Goal: Information Seeking & Learning: Learn about a topic

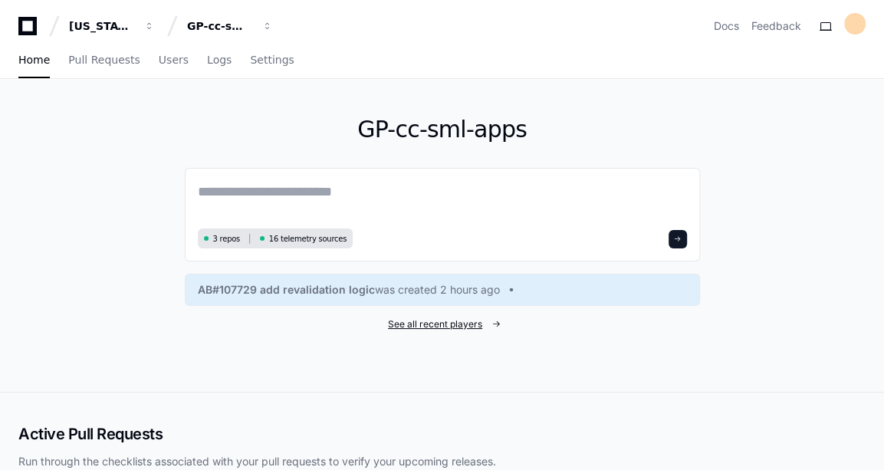
click at [435, 327] on span "See all recent players" at bounding box center [435, 324] width 94 height 12
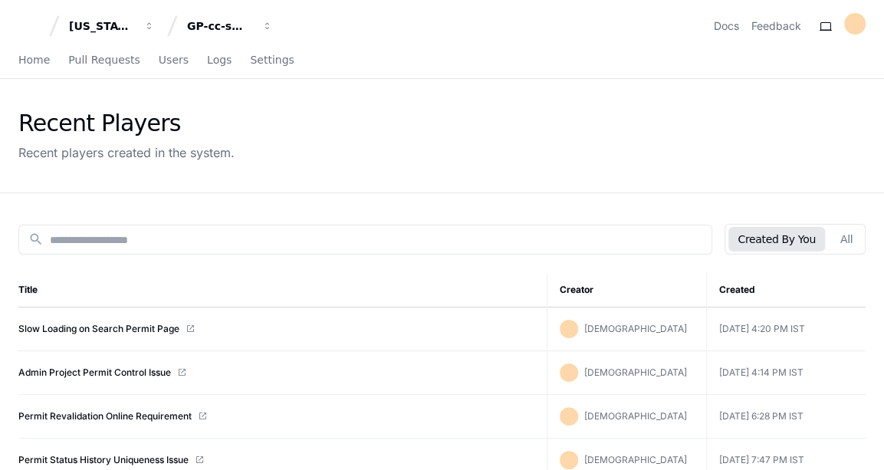
scroll to position [54, 0]
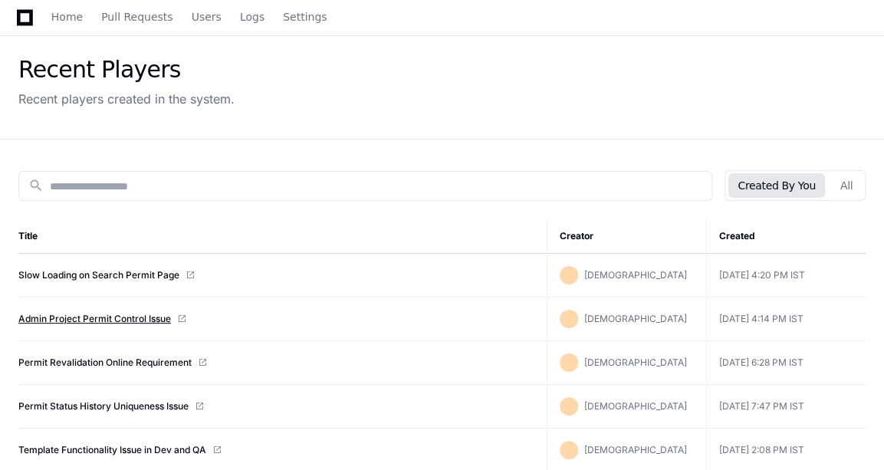
click at [134, 318] on link "Admin Project Permit Control Issue" at bounding box center [94, 319] width 153 height 12
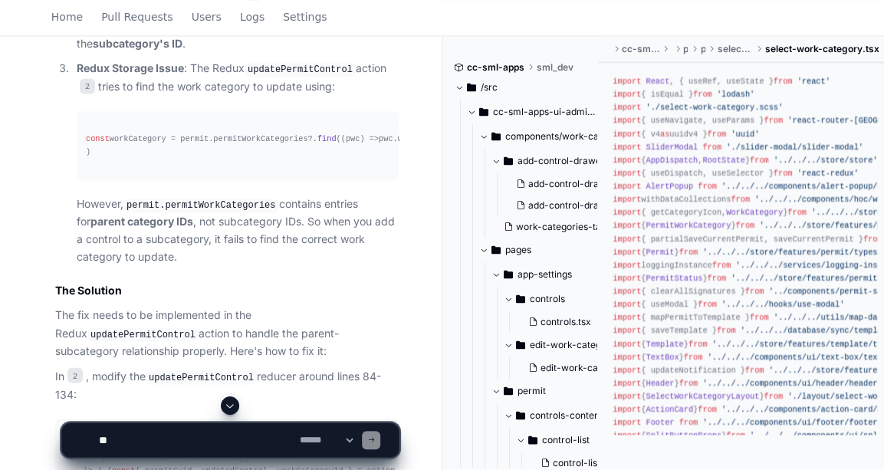
scroll to position [1300, 0]
click at [127, 170] on pre "const workCategory = permit. permitWorkCategories ?. find ( ( pwc ) => pwc. wor…" at bounding box center [238, 144] width 322 height 69
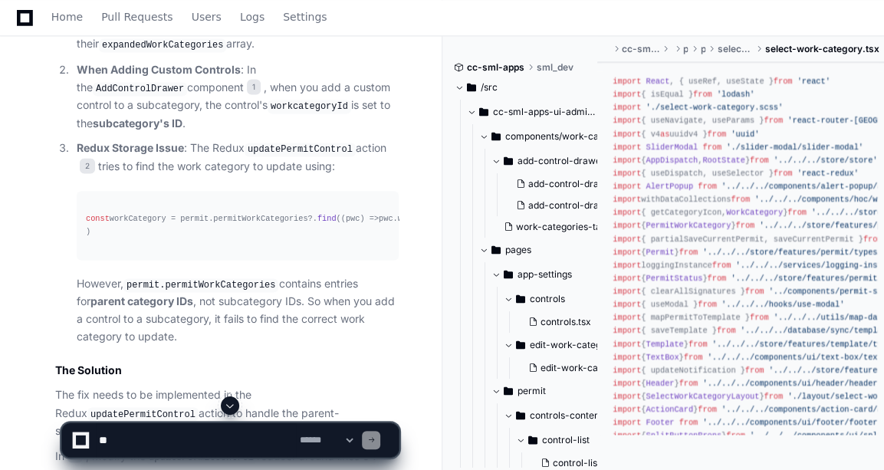
scroll to position [1220, 0]
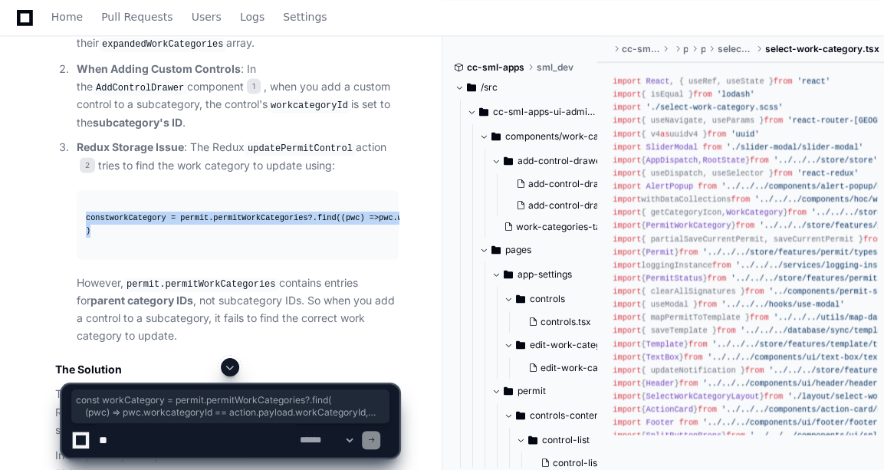
drag, startPoint x: 94, startPoint y: 242, endPoint x: 81, endPoint y: 214, distance: 31.2
click at [81, 214] on pre "const workCategory = permit. permitWorkCategories ?. find ( ( pwc ) => pwc. wor…" at bounding box center [238, 224] width 322 height 69
drag, startPoint x: 81, startPoint y: 214, endPoint x: 35, endPoint y: 196, distance: 48.9
click at [115, 257] on pre "const workCategory = permit. permitWorkCategories ?. find ( ( pwc ) => pwc. wor…" at bounding box center [238, 224] width 322 height 69
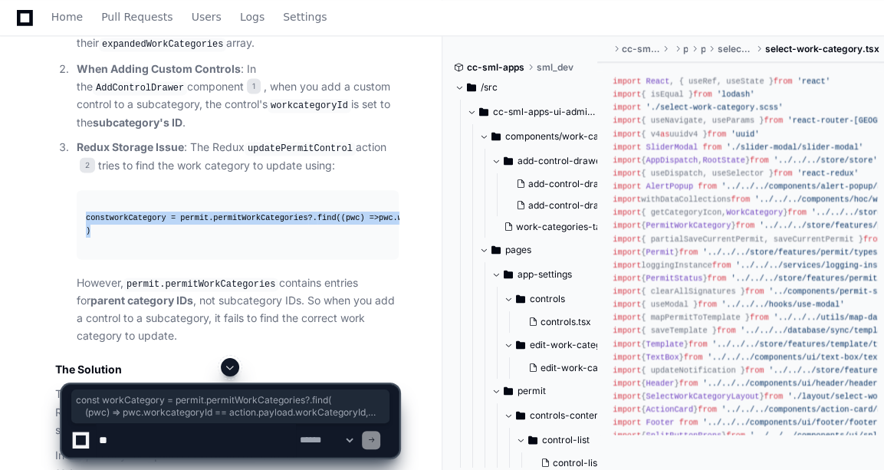
drag, startPoint x: 84, startPoint y: 209, endPoint x: 94, endPoint y: 236, distance: 29.4
click at [94, 236] on pre "const workCategory = permit. permitWorkCategories ?. find ( ( pwc ) => pwc. wor…" at bounding box center [238, 224] width 322 height 69
click at [141, 212] on div "const workCategory = permit. permitWorkCategories ?. find ( ( pwc ) => pwc. wor…" at bounding box center [238, 225] width 304 height 26
drag, startPoint x: 92, startPoint y: 245, endPoint x: 79, endPoint y: 212, distance: 34.8
click at [79, 212] on pre "const workCategory = permit. permitWorkCategories ?. find ( ( pwc ) => pwc. wor…" at bounding box center [238, 224] width 322 height 69
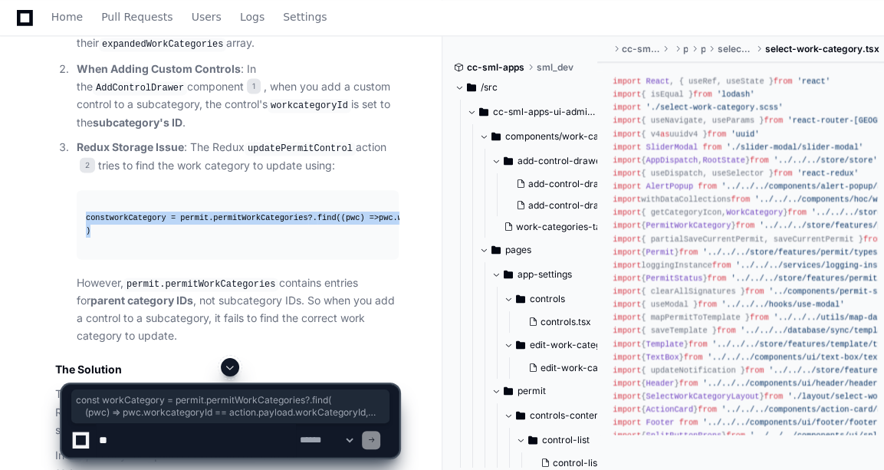
drag, startPoint x: 79, startPoint y: 212, endPoint x: 25, endPoint y: 194, distance: 56.8
click at [170, 259] on pre "const workCategory = permit. permitWorkCategories ?. find ( ( pwc ) => pwc. wor…" at bounding box center [238, 224] width 322 height 69
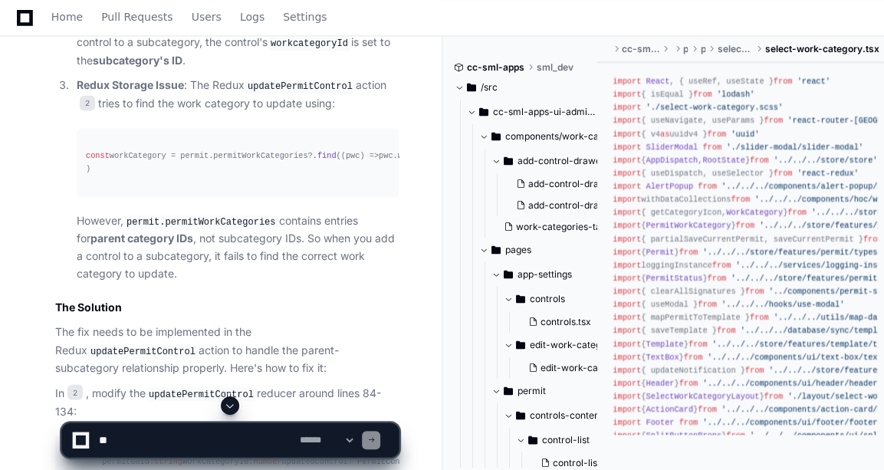
scroll to position [1280, 0]
